Goal: Information Seeking & Learning: Understand process/instructions

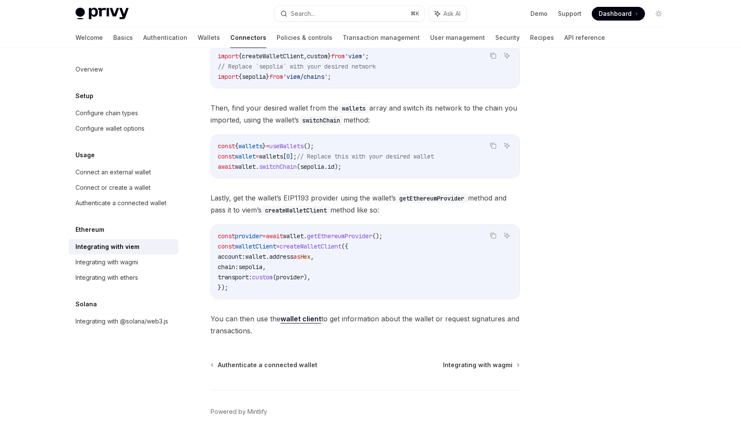
scroll to position [135, 0]
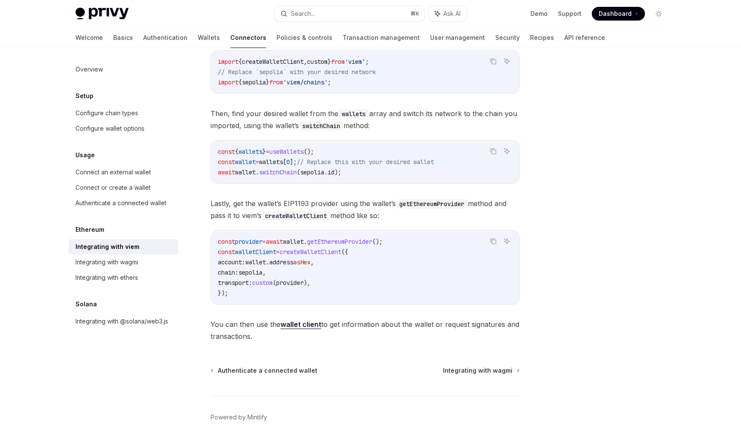
click at [283, 160] on span "wallets" at bounding box center [271, 162] width 24 height 8
drag, startPoint x: 283, startPoint y: 160, endPoint x: 308, endPoint y: 160, distance: 25.3
click at [308, 160] on span "const wallet = wallets [ 0 ]; // Replace this with your desired wallet" at bounding box center [326, 162] width 216 height 8
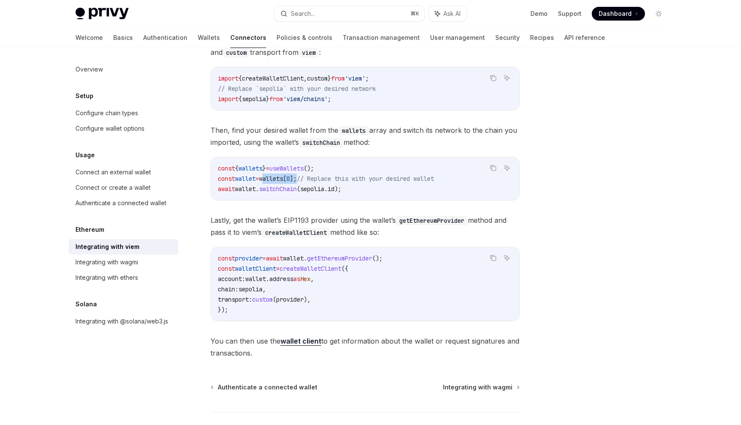
scroll to position [112, 0]
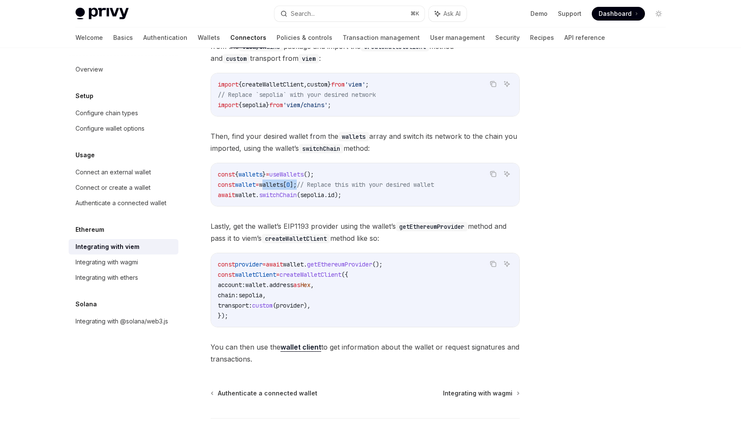
click at [283, 185] on span "wallets" at bounding box center [271, 185] width 24 height 8
click at [300, 272] on span "createWalletClient" at bounding box center [311, 275] width 62 height 8
click at [266, 282] on span "wallet" at bounding box center [255, 285] width 21 height 8
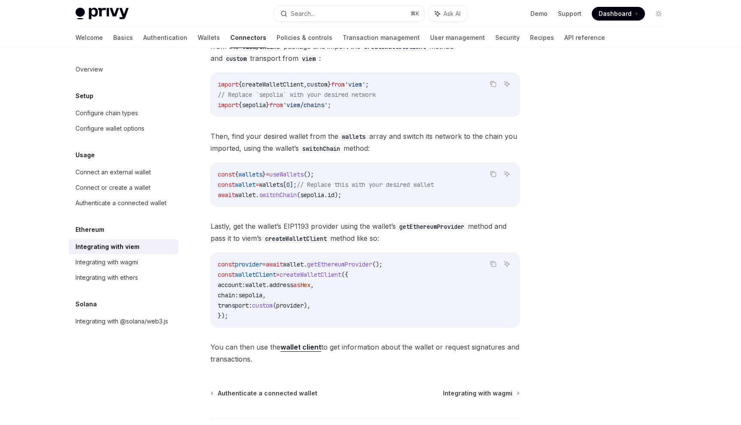
click at [266, 282] on span "wallet" at bounding box center [255, 285] width 21 height 8
click at [253, 269] on code "const provider = await wallet . getEthereumProvider (); const walletClient = cr…" at bounding box center [365, 290] width 295 height 62
click at [253, 267] on span "provider" at bounding box center [248, 265] width 27 height 8
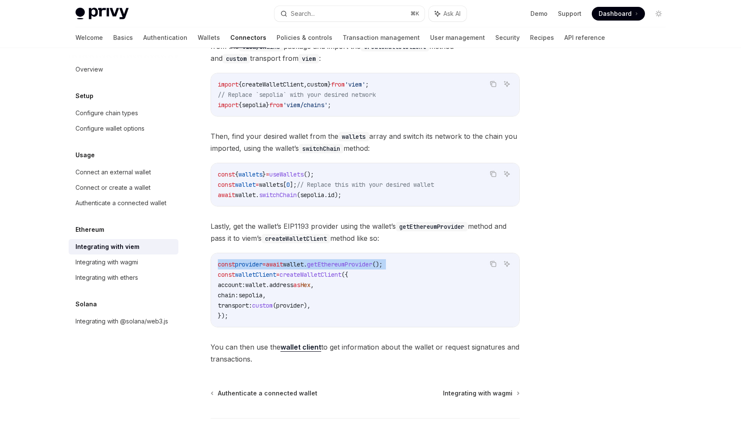
copy code "const provider = await wallet . getEthereumProvider ();"
click at [245, 288] on span "account:" at bounding box center [231, 285] width 27 height 8
copy span "account"
